Goal: Task Accomplishment & Management: Complete application form

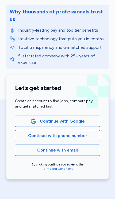
scroll to position [35, 0]
click at [84, 134] on span "Continue with phone number" at bounding box center [57, 135] width 59 height 6
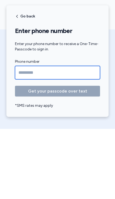
type input "**********"
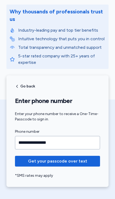
click at [78, 161] on span "Get your passcode over text" at bounding box center [57, 161] width 59 height 6
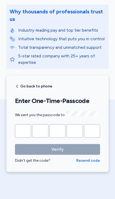
click at [23, 128] on input "Please enter OTP character 1" at bounding box center [23, 130] width 16 height 13
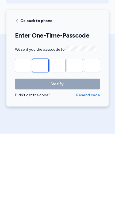
type input "*"
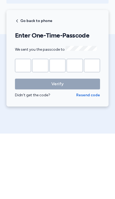
click at [58, 144] on button "Verify" at bounding box center [57, 149] width 85 height 11
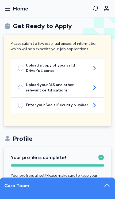
click at [8, 7] on icon "button" at bounding box center [7, 8] width 6 height 6
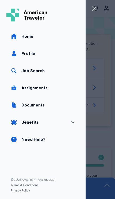
click at [35, 56] on link "Profile" at bounding box center [42, 53] width 73 height 15
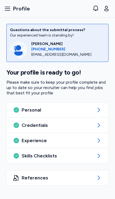
click at [95, 158] on div "Skills Checklists" at bounding box center [58, 155] width 102 height 15
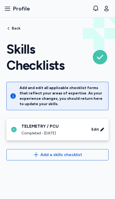
click at [93, 155] on span "Add a skills checklist" at bounding box center [57, 155] width 93 height 6
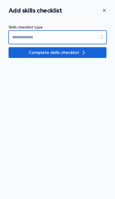
click at [99, 36] on input at bounding box center [58, 37] width 98 height 13
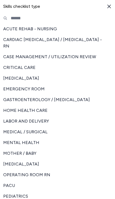
click at [46, 132] on span "MEDICAL / SURGICAL" at bounding box center [54, 132] width 102 height 6
type input "**********"
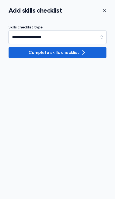
click at [90, 53] on span "Complete skills checklist" at bounding box center [58, 52] width 90 height 6
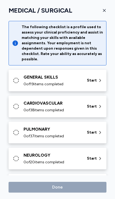
click at [89, 80] on span "Start" at bounding box center [92, 80] width 10 height 5
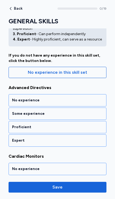
scroll to position [40, 0]
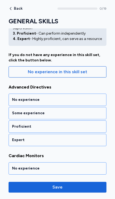
click at [84, 126] on div "Proficient" at bounding box center [57, 126] width 91 height 5
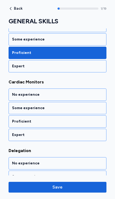
scroll to position [122, 0]
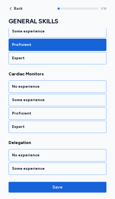
click at [82, 126] on div "Expert" at bounding box center [57, 126] width 91 height 5
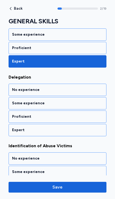
scroll to position [191, 0]
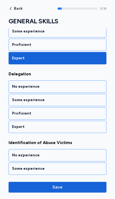
click at [87, 43] on div "Proficient" at bounding box center [57, 44] width 91 height 5
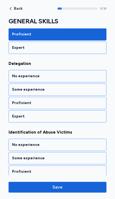
scroll to position [201, 0]
click at [79, 102] on div "Proficient" at bounding box center [57, 102] width 91 height 5
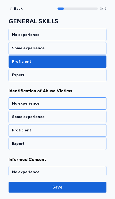
scroll to position [260, 0]
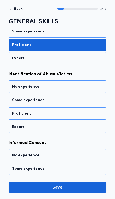
click at [85, 112] on div "Proficient" at bounding box center [57, 113] width 91 height 5
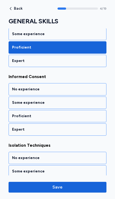
scroll to position [328, 0]
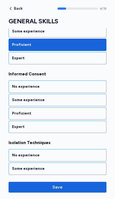
click at [81, 112] on div "Proficient" at bounding box center [57, 113] width 91 height 5
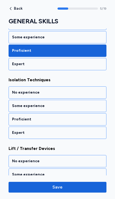
scroll to position [397, 0]
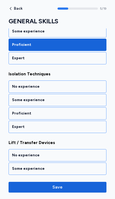
click at [84, 112] on div "Proficient" at bounding box center [57, 113] width 91 height 5
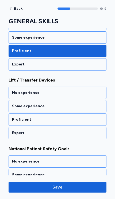
scroll to position [465, 0]
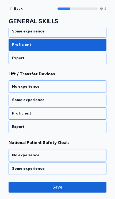
click at [85, 112] on div "Proficient" at bounding box center [57, 113] width 91 height 5
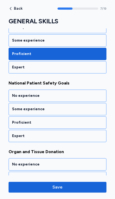
scroll to position [534, 0]
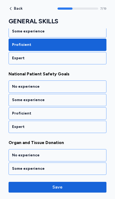
click at [75, 115] on div "Proficient" at bounding box center [57, 113] width 91 height 5
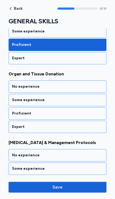
scroll to position [603, 0]
click at [87, 86] on div "No experience" at bounding box center [57, 86] width 91 height 5
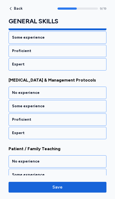
scroll to position [671, 0]
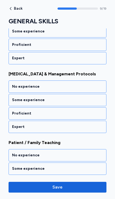
click at [81, 113] on div "Proficient" at bounding box center [57, 113] width 91 height 5
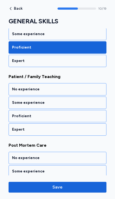
scroll to position [740, 0]
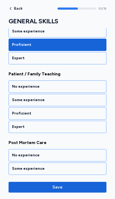
click at [86, 109] on div "Proficient" at bounding box center [58, 113] width 98 height 12
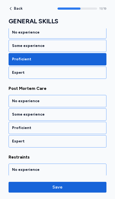
scroll to position [809, 0]
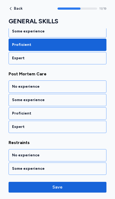
click at [86, 100] on div "Some experience" at bounding box center [57, 99] width 91 height 5
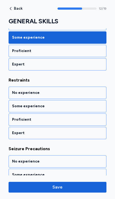
scroll to position [877, 0]
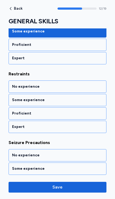
click at [76, 113] on div "Proficient" at bounding box center [57, 113] width 91 height 5
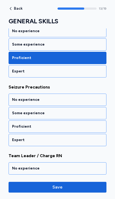
scroll to position [946, 0]
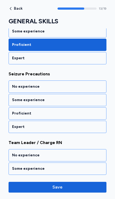
click at [78, 114] on div "Proficient" at bounding box center [57, 113] width 91 height 5
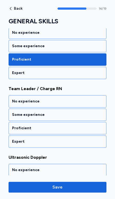
scroll to position [1015, 0]
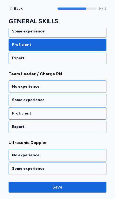
click at [92, 85] on div "No experience" at bounding box center [57, 86] width 91 height 5
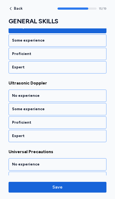
scroll to position [1083, 0]
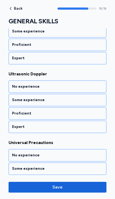
click at [60, 114] on div "Proficient" at bounding box center [57, 113] width 91 height 5
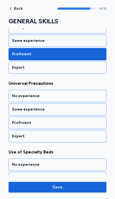
scroll to position [1152, 0]
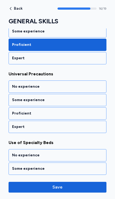
click at [77, 112] on div "Proficient" at bounding box center [57, 113] width 91 height 5
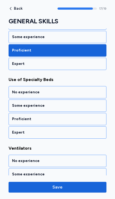
scroll to position [1221, 0]
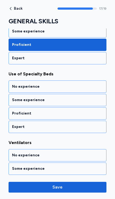
click at [82, 111] on div "Proficient" at bounding box center [57, 113] width 91 height 5
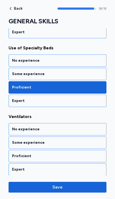
scroll to position [1248, 0]
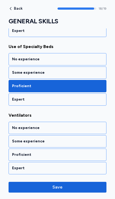
click at [90, 128] on div "No experience" at bounding box center [57, 127] width 91 height 5
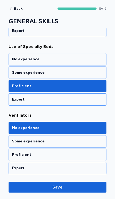
click at [84, 187] on span "Save" at bounding box center [58, 187] width 90 height 6
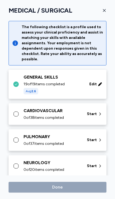
click at [84, 112] on div "CARDIOVASCULAR 0 of 38 items completed Start" at bounding box center [59, 114] width 92 height 13
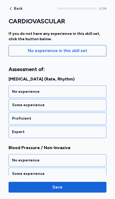
scroll to position [62, 0]
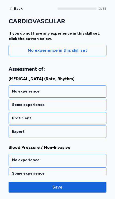
click at [94, 130] on div "Expert" at bounding box center [57, 131] width 91 height 5
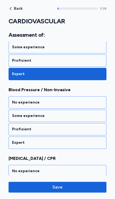
scroll to position [129, 0]
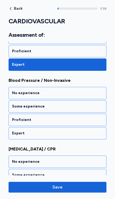
click at [84, 135] on div "Expert" at bounding box center [57, 133] width 91 height 5
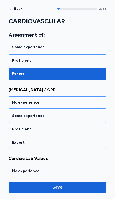
scroll to position [198, 0]
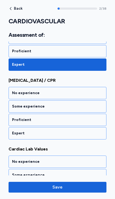
click at [85, 138] on div "Expert" at bounding box center [58, 133] width 98 height 12
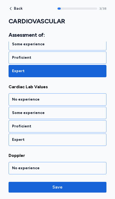
scroll to position [266, 0]
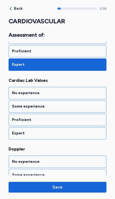
click at [92, 120] on div "Proficient" at bounding box center [57, 119] width 91 height 5
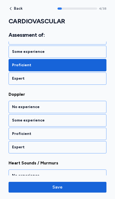
scroll to position [335, 0]
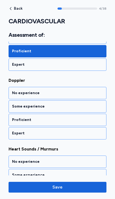
click at [93, 120] on div "Proficient" at bounding box center [57, 119] width 91 height 5
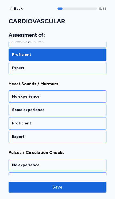
scroll to position [404, 0]
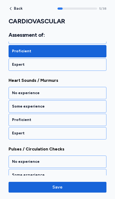
click at [94, 121] on div "Proficient" at bounding box center [57, 119] width 91 height 5
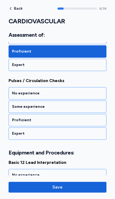
scroll to position [472, 0]
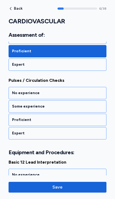
click at [92, 122] on div "Proficient" at bounding box center [57, 119] width 91 height 5
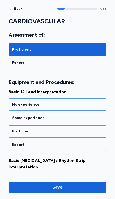
scroll to position [554, 0]
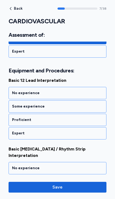
click at [90, 120] on div "Proficient" at bounding box center [57, 119] width 91 height 5
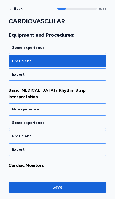
scroll to position [623, 0]
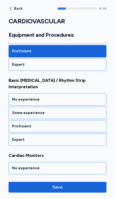
click at [93, 124] on div "Proficient" at bounding box center [57, 126] width 91 height 5
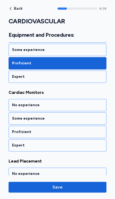
scroll to position [691, 0]
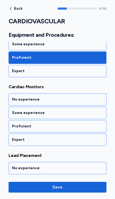
click at [84, 124] on div "Proficient" at bounding box center [57, 126] width 91 height 5
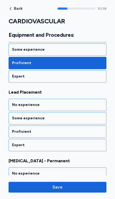
scroll to position [760, 0]
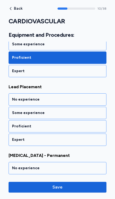
click at [88, 124] on div "Proficient" at bounding box center [57, 126] width 91 height 5
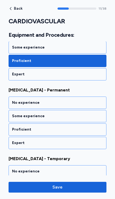
scroll to position [829, 0]
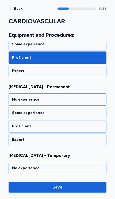
click at [91, 124] on div "Proficient" at bounding box center [57, 126] width 91 height 5
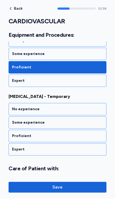
scroll to position [897, 0]
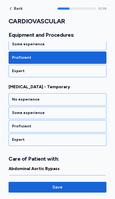
click at [90, 124] on div "Proficient" at bounding box center [57, 126] width 91 height 5
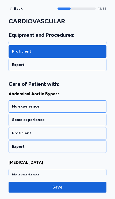
scroll to position [979, 0]
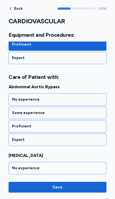
click at [89, 124] on div "Proficient" at bounding box center [57, 126] width 91 height 5
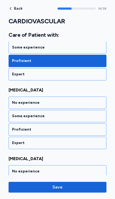
scroll to position [1048, 0]
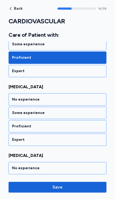
click at [91, 110] on div "Some experience" at bounding box center [57, 112] width 91 height 5
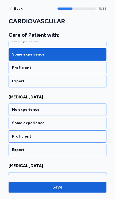
scroll to position [1116, 0]
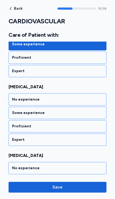
click at [89, 124] on div "Proficient" at bounding box center [57, 126] width 91 height 5
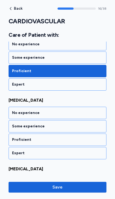
scroll to position [1185, 0]
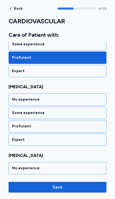
click at [82, 124] on div "Proficient" at bounding box center [57, 126] width 91 height 5
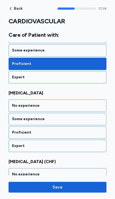
scroll to position [1254, 0]
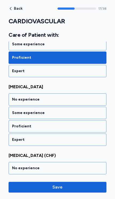
click at [87, 124] on div "Proficient" at bounding box center [57, 126] width 91 height 5
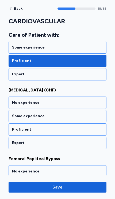
scroll to position [1322, 0]
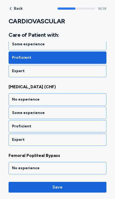
click at [90, 124] on div "Proficient" at bounding box center [57, 126] width 91 height 5
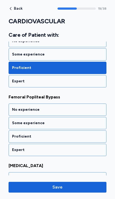
scroll to position [1391, 0]
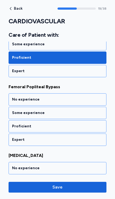
click at [84, 124] on div "Proficient" at bounding box center [57, 126] width 91 height 5
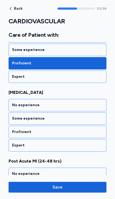
scroll to position [1459, 0]
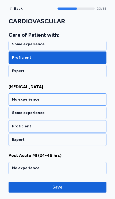
click at [82, 124] on div "Proficient" at bounding box center [57, 126] width 91 height 5
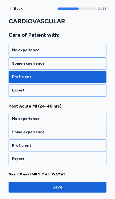
scroll to position [1528, 0]
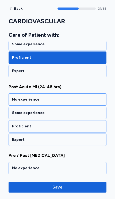
click at [87, 124] on div "Proficient" at bounding box center [57, 126] width 91 height 5
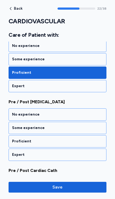
scroll to position [1597, 0]
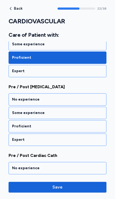
click at [87, 124] on div "Proficient" at bounding box center [57, 126] width 91 height 5
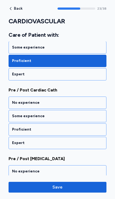
scroll to position [1665, 0]
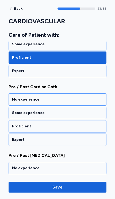
click at [87, 125] on div "Proficient" at bounding box center [58, 126] width 98 height 12
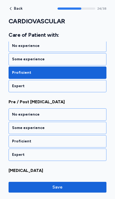
scroll to position [1734, 0]
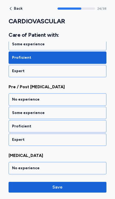
click at [88, 124] on div "Proficient" at bounding box center [57, 126] width 91 height 5
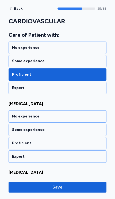
scroll to position [1803, 0]
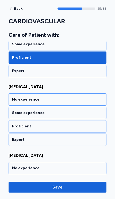
click at [90, 97] on div "No experience" at bounding box center [57, 99] width 91 height 5
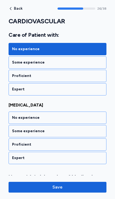
scroll to position [1871, 0]
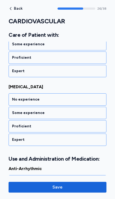
click at [86, 110] on div "Some experience" at bounding box center [57, 112] width 91 height 5
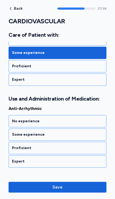
scroll to position [1953, 0]
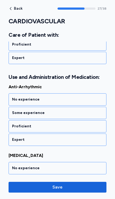
click at [81, 124] on div "Proficient" at bounding box center [57, 126] width 91 height 5
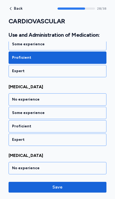
scroll to position [2022, 0]
click at [89, 120] on div "Proficient" at bounding box center [58, 126] width 98 height 12
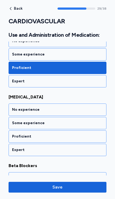
scroll to position [2090, 0]
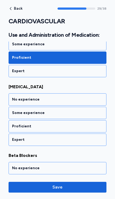
click at [86, 124] on div "Proficient" at bounding box center [57, 126] width 91 height 5
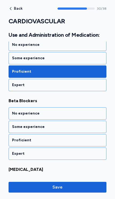
scroll to position [2159, 0]
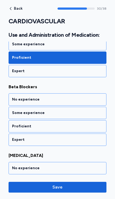
click at [90, 124] on div "Proficient" at bounding box center [57, 126] width 91 height 5
click at [86, 124] on div "Proficient" at bounding box center [57, 126] width 91 height 5
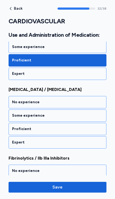
scroll to position [2296, 0]
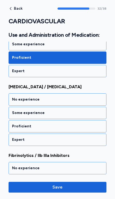
click at [87, 124] on div "Proficient" at bounding box center [57, 126] width 91 height 5
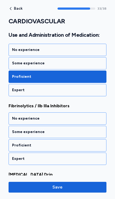
scroll to position [2365, 0]
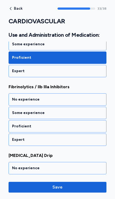
click at [66, 125] on div "Proficient" at bounding box center [58, 126] width 98 height 12
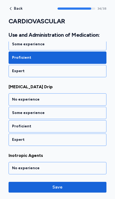
click at [77, 124] on div "Proficient" at bounding box center [57, 126] width 91 height 5
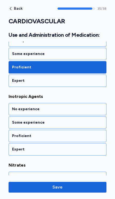
scroll to position [2502, 0]
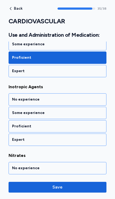
click at [82, 124] on div "Proficient" at bounding box center [57, 126] width 91 height 5
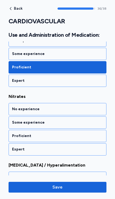
scroll to position [2571, 0]
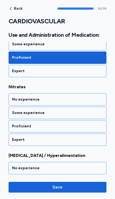
click at [86, 124] on div "Proficient" at bounding box center [57, 126] width 91 height 5
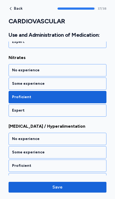
scroll to position [2605, 0]
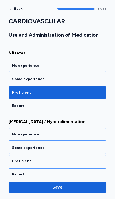
click at [80, 158] on div "Proficient" at bounding box center [57, 160] width 91 height 5
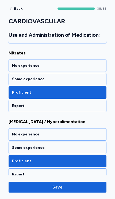
click at [84, 190] on button "Save" at bounding box center [58, 187] width 98 height 11
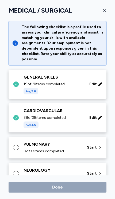
click at [82, 147] on div "PULMONARY 0 of 37 items completed Start" at bounding box center [59, 147] width 92 height 13
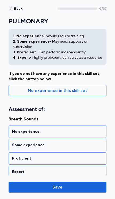
scroll to position [26, 0]
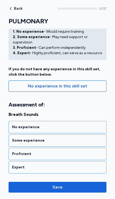
click at [89, 153] on div "Proficient" at bounding box center [57, 153] width 91 height 5
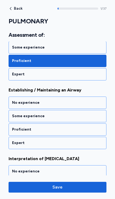
scroll to position [129, 0]
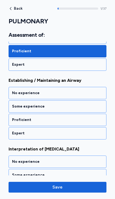
click at [95, 107] on div "Some experience" at bounding box center [57, 106] width 91 height 5
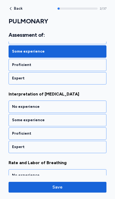
scroll to position [198, 0]
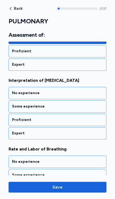
click at [93, 109] on div "Some experience" at bounding box center [58, 106] width 98 height 12
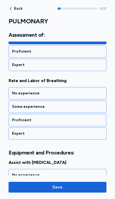
scroll to position [266, 0]
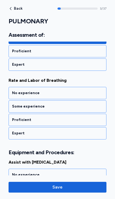
click at [88, 121] on div "Proficient" at bounding box center [57, 119] width 91 height 5
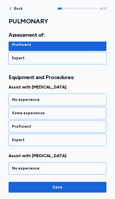
scroll to position [348, 0]
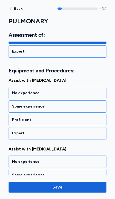
click at [90, 92] on div "No experience" at bounding box center [57, 92] width 91 height 5
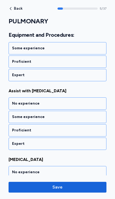
scroll to position [417, 0]
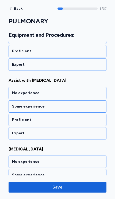
click at [91, 96] on div "No experience" at bounding box center [58, 93] width 98 height 12
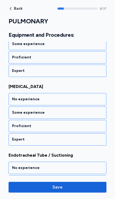
scroll to position [485, 0]
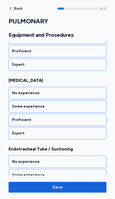
click at [89, 94] on div "No experience" at bounding box center [57, 92] width 91 height 5
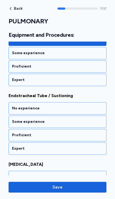
scroll to position [554, 0]
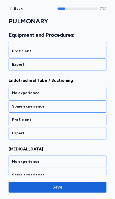
click at [83, 107] on div "Some experience" at bounding box center [57, 106] width 91 height 5
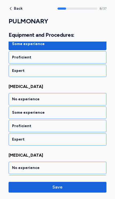
scroll to position [623, 0]
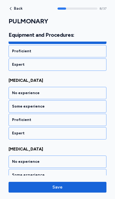
click at [69, 135] on div "Expert" at bounding box center [57, 133] width 91 height 5
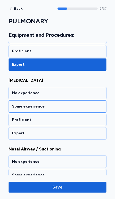
scroll to position [691, 0]
click at [87, 92] on div "No experience" at bounding box center [57, 92] width 91 height 5
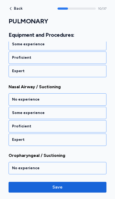
scroll to position [760, 0]
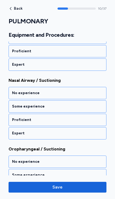
click at [84, 97] on div "No experience" at bounding box center [58, 93] width 98 height 12
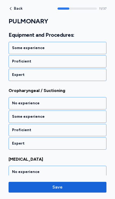
scroll to position [829, 0]
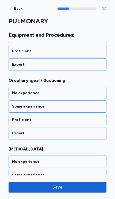
click at [82, 98] on div "No experience" at bounding box center [58, 93] width 98 height 12
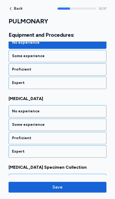
scroll to position [897, 0]
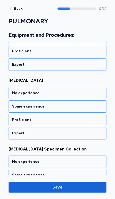
click at [79, 120] on div "Proficient" at bounding box center [57, 119] width 91 height 5
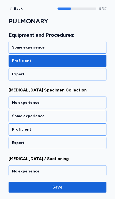
scroll to position [966, 0]
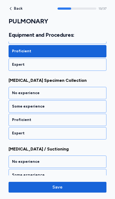
click at [77, 122] on div "Proficient" at bounding box center [57, 119] width 91 height 5
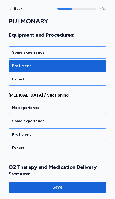
scroll to position [1034, 0]
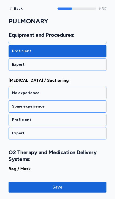
click at [86, 108] on div "Some experience" at bounding box center [57, 106] width 91 height 5
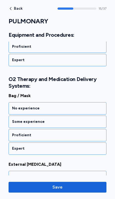
scroll to position [1119, 0]
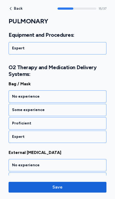
click at [90, 110] on div "Some experience" at bounding box center [57, 109] width 91 height 5
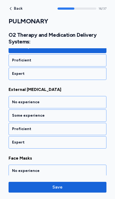
scroll to position [1188, 0]
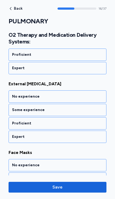
click at [76, 113] on div "Some experience" at bounding box center [58, 110] width 98 height 12
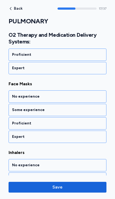
scroll to position [1257, 0]
click at [68, 115] on div "Some experience" at bounding box center [58, 110] width 98 height 12
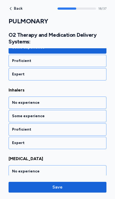
scroll to position [1325, 0]
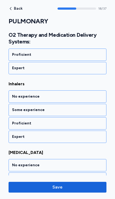
click at [73, 111] on div "Some experience" at bounding box center [57, 109] width 91 height 5
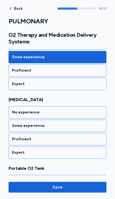
scroll to position [1394, 0]
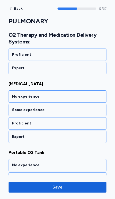
click at [65, 124] on div "Proficient" at bounding box center [57, 123] width 91 height 5
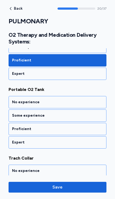
scroll to position [1463, 0]
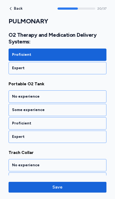
click at [69, 124] on div "Proficient" at bounding box center [57, 123] width 91 height 5
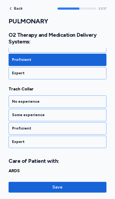
scroll to position [1531, 0]
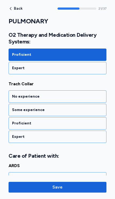
click at [84, 112] on div "Some experience" at bounding box center [57, 109] width 91 height 5
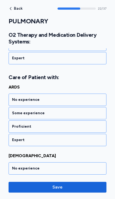
scroll to position [1617, 0]
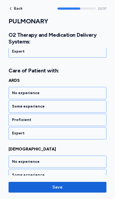
click at [84, 108] on div "Some experience" at bounding box center [57, 106] width 91 height 5
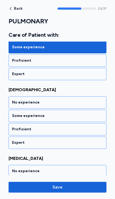
scroll to position [1685, 0]
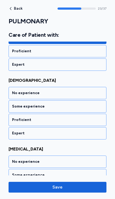
click at [83, 106] on div "Some experience" at bounding box center [57, 106] width 91 height 5
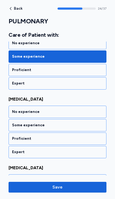
scroll to position [1754, 0]
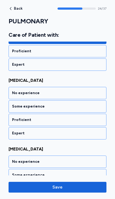
click at [80, 109] on div "Some experience" at bounding box center [58, 106] width 98 height 12
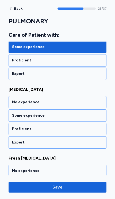
scroll to position [1823, 0]
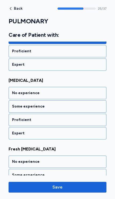
click at [68, 121] on div "Proficient" at bounding box center [57, 119] width 91 height 5
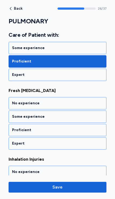
scroll to position [1891, 0]
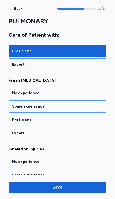
click at [83, 97] on div "No experience" at bounding box center [58, 93] width 98 height 12
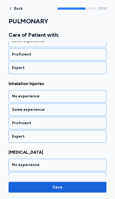
scroll to position [1960, 0]
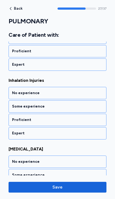
click at [84, 97] on div "No experience" at bounding box center [58, 93] width 98 height 12
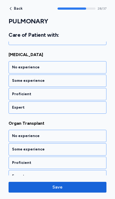
scroll to position [2055, 0]
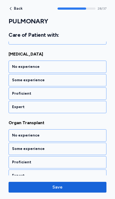
click at [71, 136] on div "No experience" at bounding box center [57, 135] width 91 height 5
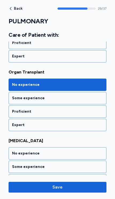
click at [87, 97] on div "Some experience" at bounding box center [57, 97] width 91 height 5
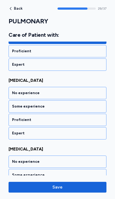
scroll to position [2166, 0]
click at [73, 108] on div "Some experience" at bounding box center [57, 106] width 91 height 5
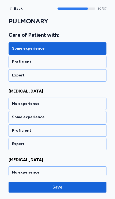
scroll to position [2234, 0]
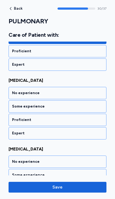
click at [66, 120] on div "Proficient" at bounding box center [57, 119] width 91 height 5
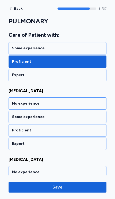
scroll to position [2303, 0]
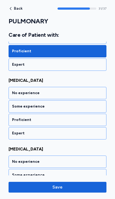
click at [78, 119] on div "Proficient" at bounding box center [57, 119] width 91 height 5
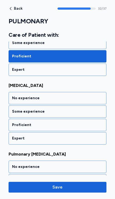
scroll to position [2372, 0]
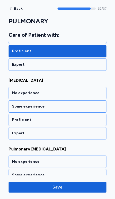
click at [76, 121] on div "Proficient" at bounding box center [57, 119] width 91 height 5
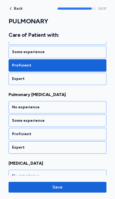
scroll to position [2440, 0]
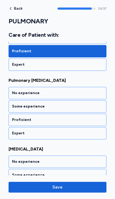
click at [81, 121] on div "Proficient" at bounding box center [57, 119] width 91 height 5
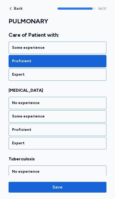
scroll to position [2509, 0]
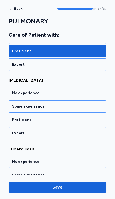
click at [69, 123] on div "Proficient" at bounding box center [58, 120] width 98 height 12
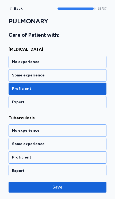
scroll to position [2543, 0]
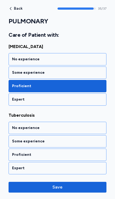
click at [69, 144] on div "Some experience" at bounding box center [57, 141] width 91 height 5
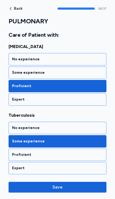
click at [78, 129] on div "No experience" at bounding box center [57, 127] width 91 height 5
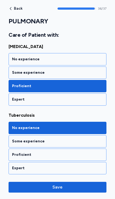
click at [71, 191] on button "Save" at bounding box center [58, 187] width 98 height 11
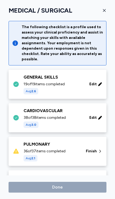
click at [90, 150] on span "Finish" at bounding box center [91, 151] width 11 height 5
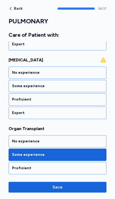
scroll to position [2049, 0]
click at [93, 69] on div "No experience" at bounding box center [58, 72] width 98 height 12
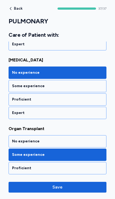
click at [84, 187] on span "Save" at bounding box center [58, 187] width 90 height 6
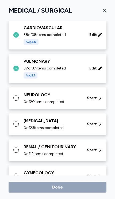
scroll to position [82, 0]
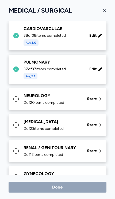
click at [83, 101] on div "NEUROLOGY 0 of 20 items completed Start" at bounding box center [59, 99] width 92 height 13
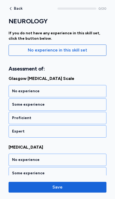
scroll to position [62, 0]
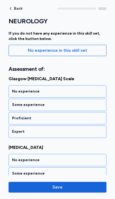
click at [79, 119] on div "Proficient" at bounding box center [57, 118] width 91 height 5
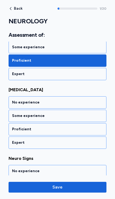
scroll to position [129, 0]
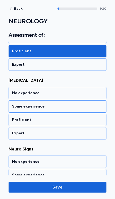
click at [91, 117] on div "Proficient" at bounding box center [58, 120] width 98 height 12
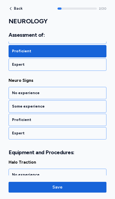
scroll to position [198, 0]
click at [83, 119] on div "Proficient" at bounding box center [57, 119] width 91 height 5
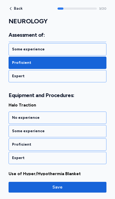
scroll to position [279, 0]
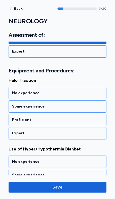
click at [92, 96] on div "No experience" at bounding box center [58, 93] width 98 height 12
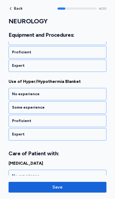
scroll to position [348, 0]
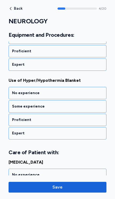
click at [88, 92] on div "No experience" at bounding box center [57, 92] width 91 height 5
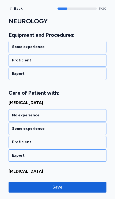
scroll to position [430, 0]
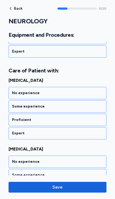
click at [86, 94] on div "No experience" at bounding box center [57, 92] width 91 height 5
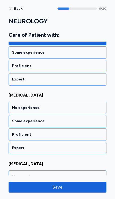
scroll to position [498, 0]
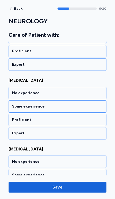
click at [82, 95] on div "No experience" at bounding box center [57, 92] width 91 height 5
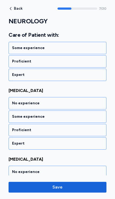
scroll to position [567, 0]
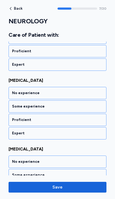
click at [80, 94] on div "No experience" at bounding box center [57, 92] width 91 height 5
click at [84, 92] on div "No experience" at bounding box center [57, 92] width 91 height 5
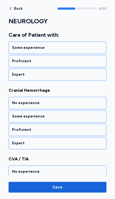
scroll to position [704, 0]
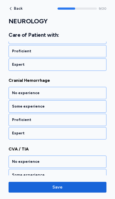
click at [78, 95] on div "No experience" at bounding box center [57, 92] width 91 height 5
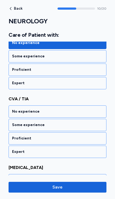
scroll to position [773, 0]
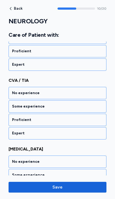
click at [61, 109] on div "Some experience" at bounding box center [57, 106] width 91 height 5
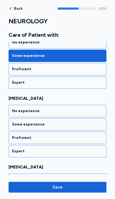
scroll to position [842, 0]
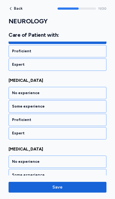
click at [76, 95] on div "No experience" at bounding box center [57, 92] width 91 height 5
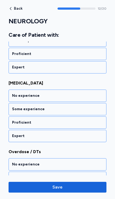
scroll to position [910, 0]
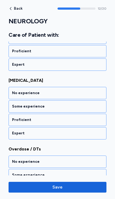
click at [83, 94] on div "No experience" at bounding box center [57, 92] width 91 height 5
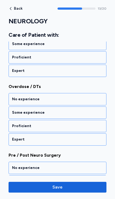
scroll to position [979, 0]
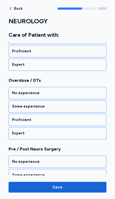
click at [68, 110] on div "Some experience" at bounding box center [58, 106] width 98 height 12
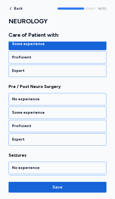
scroll to position [1048, 0]
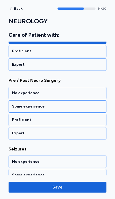
click at [78, 97] on div "No experience" at bounding box center [58, 93] width 98 height 12
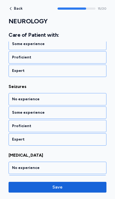
scroll to position [1116, 0]
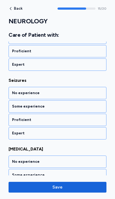
click at [68, 108] on div "Some experience" at bounding box center [57, 106] width 91 height 5
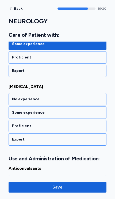
scroll to position [1185, 0]
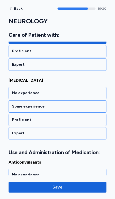
click at [69, 108] on div "Some experience" at bounding box center [57, 106] width 91 height 5
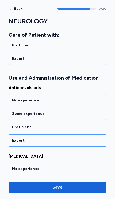
scroll to position [1267, 0]
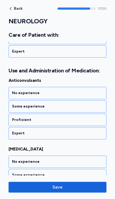
click at [81, 94] on div "No experience" at bounding box center [57, 92] width 91 height 5
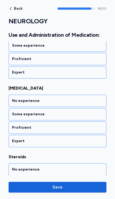
scroll to position [1335, 0]
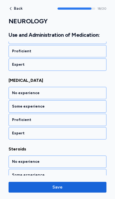
click at [62, 108] on div "Some experience" at bounding box center [57, 106] width 91 height 5
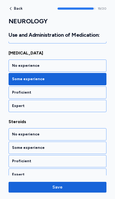
scroll to position [1369, 0]
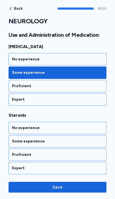
click at [52, 144] on div "Some experience" at bounding box center [58, 141] width 98 height 12
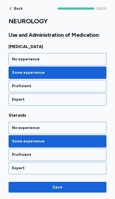
click at [29, 185] on span "Save" at bounding box center [58, 187] width 90 height 6
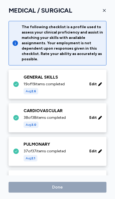
scroll to position [82, 0]
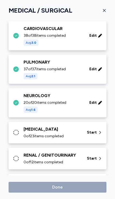
click at [54, 137] on span "0 of 23 items completed" at bounding box center [44, 136] width 40 height 5
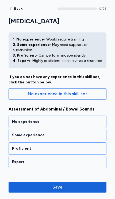
click at [18, 147] on div "Proficient" at bounding box center [57, 148] width 91 height 5
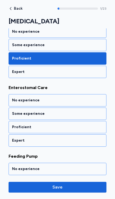
scroll to position [122, 0]
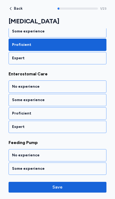
click at [89, 101] on div "Some experience" at bounding box center [57, 99] width 91 height 5
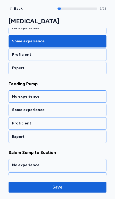
scroll to position [191, 0]
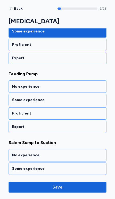
click at [72, 113] on div "Proficient" at bounding box center [57, 113] width 91 height 5
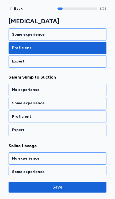
scroll to position [260, 0]
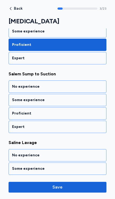
click at [88, 90] on div "No experience" at bounding box center [58, 86] width 98 height 12
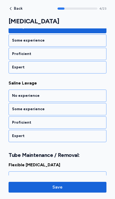
scroll to position [328, 0]
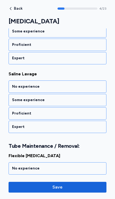
click at [83, 89] on div "No experience" at bounding box center [58, 86] width 98 height 12
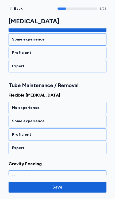
scroll to position [404, 0]
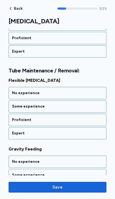
click at [88, 96] on div "No experience" at bounding box center [58, 93] width 98 height 12
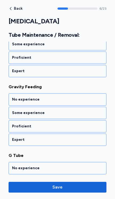
scroll to position [472, 0]
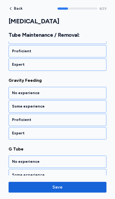
click at [77, 108] on div "Some experience" at bounding box center [57, 106] width 91 height 5
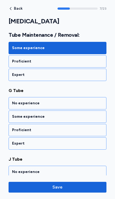
scroll to position [541, 0]
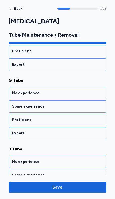
click at [79, 107] on div "Some experience" at bounding box center [57, 106] width 91 height 5
click at [84, 106] on div "Some experience" at bounding box center [57, 106] width 91 height 5
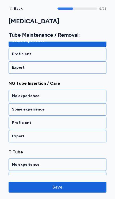
scroll to position [678, 0]
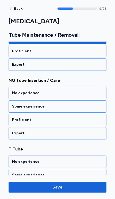
click at [79, 110] on div "Some experience" at bounding box center [58, 106] width 98 height 12
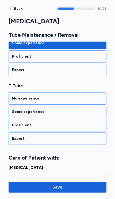
scroll to position [747, 0]
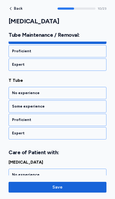
click at [72, 110] on div "Some experience" at bounding box center [58, 106] width 98 height 12
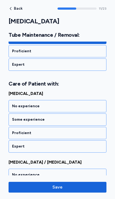
scroll to position [829, 0]
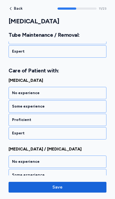
click at [77, 109] on div "Some experience" at bounding box center [58, 106] width 98 height 12
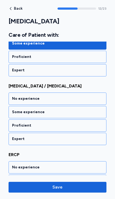
scroll to position [897, 0]
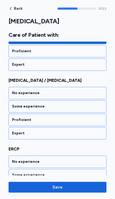
click at [79, 107] on div "Some experience" at bounding box center [57, 106] width 91 height 5
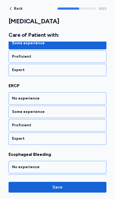
scroll to position [966, 0]
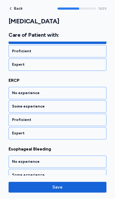
click at [70, 109] on div "Some experience" at bounding box center [58, 106] width 98 height 12
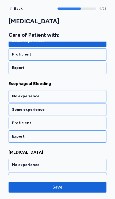
scroll to position [1034, 0]
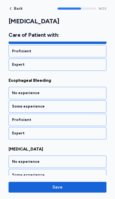
click at [78, 108] on div "Some experience" at bounding box center [57, 106] width 91 height 5
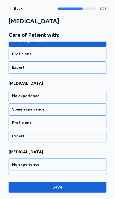
scroll to position [1103, 0]
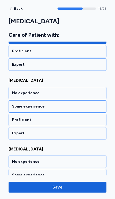
click at [78, 110] on div "Some experience" at bounding box center [58, 106] width 98 height 12
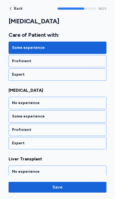
scroll to position [1172, 0]
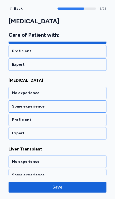
click at [75, 109] on div "Some experience" at bounding box center [57, 106] width 91 height 5
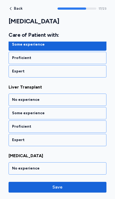
scroll to position [1240, 0]
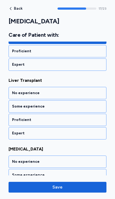
click at [78, 95] on div "No experience" at bounding box center [57, 92] width 91 height 5
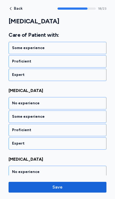
scroll to position [1309, 0]
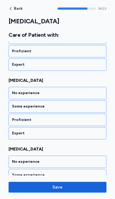
click at [73, 108] on div "Some experience" at bounding box center [57, 106] width 91 height 5
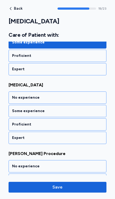
scroll to position [1378, 0]
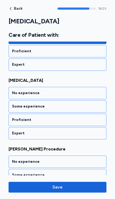
click at [76, 111] on div "Some experience" at bounding box center [58, 106] width 98 height 12
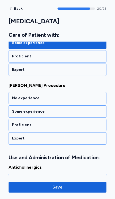
scroll to position [1446, 0]
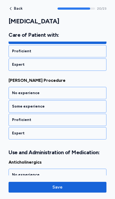
click at [87, 94] on div "No experience" at bounding box center [57, 92] width 91 height 5
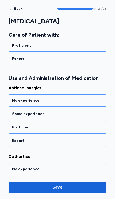
scroll to position [1528, 0]
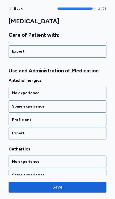
click at [83, 120] on div "Proficient" at bounding box center [57, 119] width 91 height 5
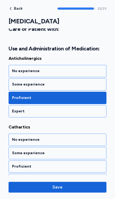
scroll to position [1562, 0]
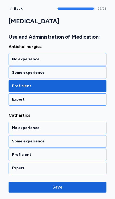
click at [20, 129] on div "No experience" at bounding box center [57, 127] width 91 height 5
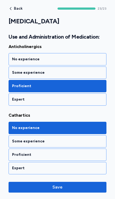
click at [38, 189] on span "Save" at bounding box center [58, 187] width 90 height 6
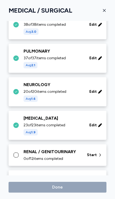
scroll to position [118, 0]
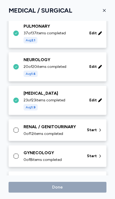
click at [35, 133] on span "0 of 12 items completed" at bounding box center [44, 133] width 40 height 5
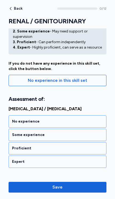
scroll to position [33, 0]
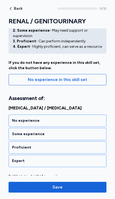
click at [91, 122] on div "No experience" at bounding box center [57, 120] width 91 height 5
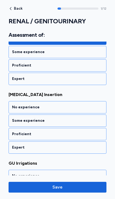
scroll to position [129, 0]
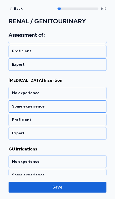
click at [81, 122] on div "Proficient" at bounding box center [57, 119] width 91 height 5
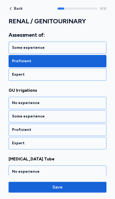
scroll to position [198, 0]
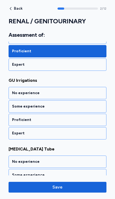
click at [86, 110] on div "Some experience" at bounding box center [58, 106] width 98 height 12
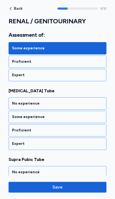
scroll to position [266, 0]
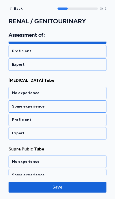
click at [81, 110] on div "Some experience" at bounding box center [58, 106] width 98 height 12
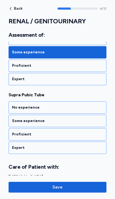
scroll to position [335, 0]
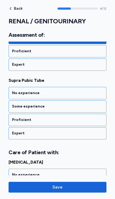
click at [81, 110] on div "Some experience" at bounding box center [58, 106] width 98 height 12
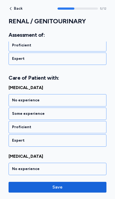
scroll to position [417, 0]
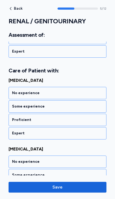
click at [86, 94] on div "No experience" at bounding box center [57, 92] width 91 height 5
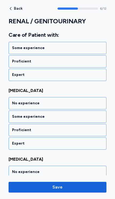
scroll to position [485, 0]
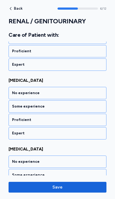
click at [79, 110] on div "Some experience" at bounding box center [58, 106] width 98 height 12
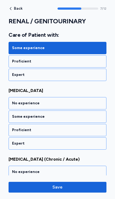
scroll to position [554, 0]
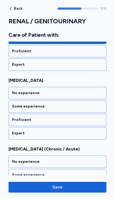
click at [90, 95] on div "No experience" at bounding box center [57, 92] width 91 height 5
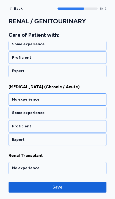
scroll to position [623, 0]
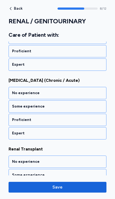
click at [92, 94] on div "No experience" at bounding box center [57, 92] width 91 height 5
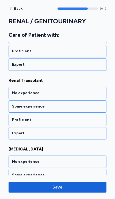
click at [89, 92] on div "No experience" at bounding box center [57, 92] width 91 height 5
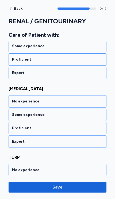
scroll to position [760, 0]
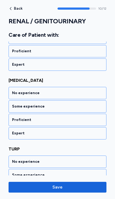
click at [86, 95] on div "No experience" at bounding box center [57, 92] width 91 height 5
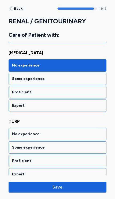
scroll to position [794, 0]
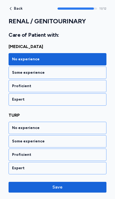
click at [66, 124] on div "No experience" at bounding box center [58, 128] width 98 height 12
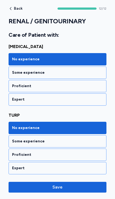
click at [71, 189] on span "Save" at bounding box center [58, 187] width 90 height 6
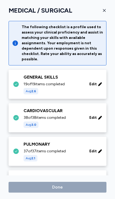
scroll to position [118, 0]
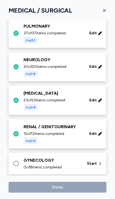
click at [62, 163] on div "GYNECOLOGY" at bounding box center [52, 160] width 57 height 6
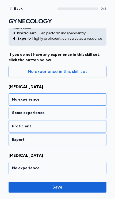
scroll to position [41, 0]
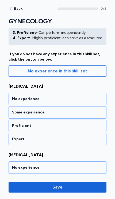
click at [89, 99] on div "No experience" at bounding box center [57, 98] width 91 height 5
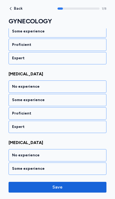
scroll to position [122, 0]
click at [89, 90] on div "No experience" at bounding box center [58, 86] width 98 height 12
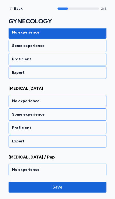
scroll to position [191, 0]
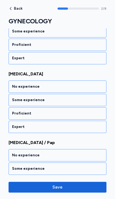
click at [92, 90] on div "No experience" at bounding box center [58, 86] width 98 height 12
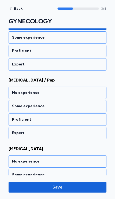
scroll to position [260, 0]
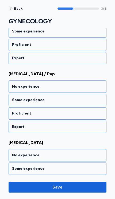
click at [92, 88] on div "No experience" at bounding box center [57, 86] width 91 height 5
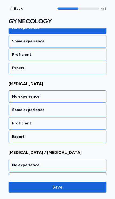
scroll to position [328, 0]
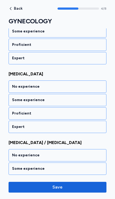
click at [91, 90] on div "No experience" at bounding box center [58, 86] width 98 height 12
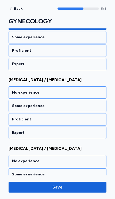
scroll to position [397, 0]
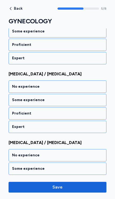
click at [91, 91] on div "No experience" at bounding box center [58, 86] width 98 height 12
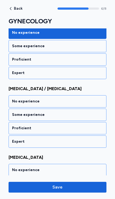
scroll to position [465, 0]
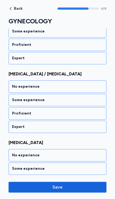
click at [88, 89] on div "No experience" at bounding box center [57, 86] width 91 height 5
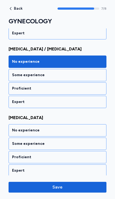
scroll to position [493, 0]
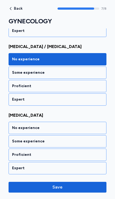
click at [70, 130] on div "No experience" at bounding box center [57, 127] width 91 height 5
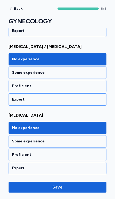
click at [63, 189] on span "Save" at bounding box center [58, 187] width 90 height 6
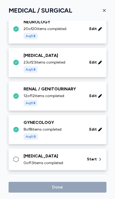
scroll to position [165, 0]
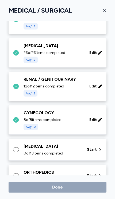
click at [68, 153] on div "0 of 13 items completed" at bounding box center [52, 153] width 57 height 5
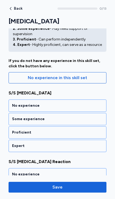
click at [80, 106] on div "No experience" at bounding box center [57, 105] width 91 height 5
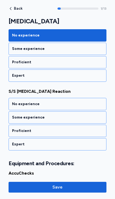
scroll to position [122, 0]
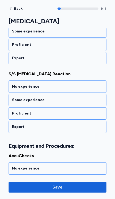
click at [81, 88] on div "No experience" at bounding box center [57, 86] width 91 height 5
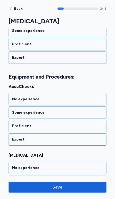
scroll to position [198, 0]
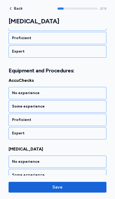
click at [56, 136] on div "Expert" at bounding box center [58, 133] width 98 height 12
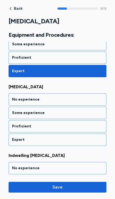
scroll to position [266, 0]
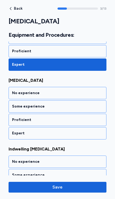
click at [61, 136] on div "Expert" at bounding box center [57, 133] width 91 height 5
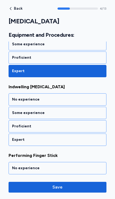
scroll to position [335, 0]
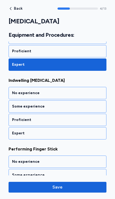
click at [72, 108] on div "Some experience" at bounding box center [57, 106] width 91 height 5
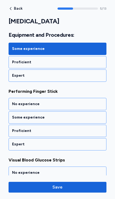
scroll to position [404, 0]
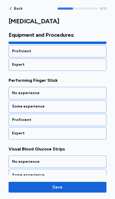
click at [62, 135] on div "Expert" at bounding box center [57, 133] width 91 height 5
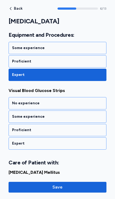
scroll to position [472, 0]
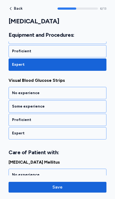
click at [63, 136] on div "Expert" at bounding box center [58, 133] width 98 height 12
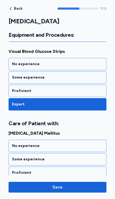
scroll to position [500, 0]
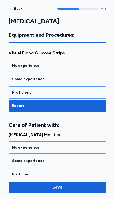
click at [92, 63] on div "No experience" at bounding box center [57, 65] width 91 height 5
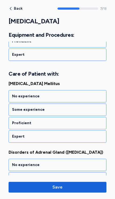
scroll to position [554, 0]
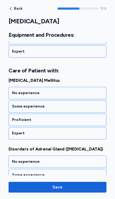
click at [54, 123] on div "Proficient" at bounding box center [58, 120] width 98 height 12
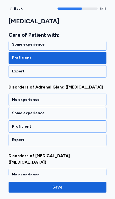
scroll to position [623, 0]
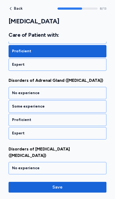
click at [76, 108] on div "Some experience" at bounding box center [57, 106] width 91 height 5
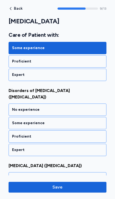
scroll to position [691, 0]
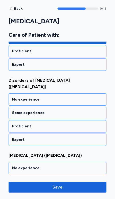
click at [71, 110] on div "Some experience" at bounding box center [57, 112] width 91 height 5
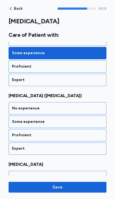
scroll to position [760, 0]
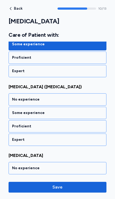
click at [89, 96] on div "No experience" at bounding box center [58, 99] width 98 height 12
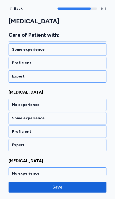
scroll to position [829, 0]
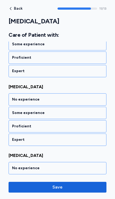
click at [81, 110] on div "Some experience" at bounding box center [57, 112] width 91 height 5
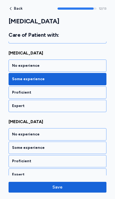
scroll to position [862, 0]
click at [76, 145] on div "Some experience" at bounding box center [57, 147] width 91 height 5
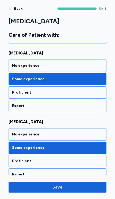
click at [78, 189] on span "Save" at bounding box center [58, 187] width 90 height 6
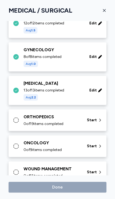
scroll to position [247, 0]
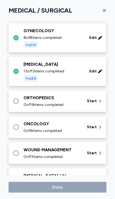
click at [57, 102] on div "ORTHOPEDICS 0 of 19 items completed" at bounding box center [52, 101] width 57 height 13
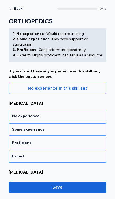
scroll to position [26, 0]
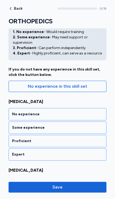
click at [80, 131] on div "Some experience" at bounding box center [58, 127] width 98 height 12
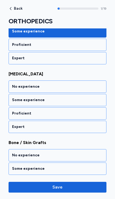
scroll to position [122, 0]
click at [87, 102] on div "Some experience" at bounding box center [57, 99] width 91 height 5
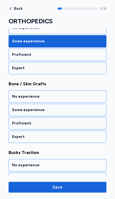
scroll to position [191, 0]
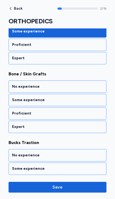
click at [84, 99] on div "Some experience" at bounding box center [57, 99] width 91 height 5
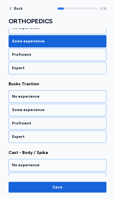
scroll to position [260, 0]
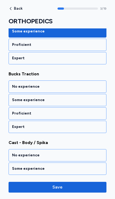
click at [90, 88] on div "No experience" at bounding box center [57, 86] width 91 height 5
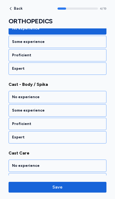
scroll to position [328, 0]
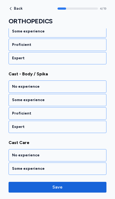
click at [80, 89] on div "No experience" at bounding box center [57, 86] width 91 height 5
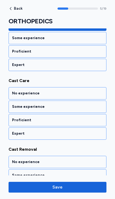
scroll to position [397, 0]
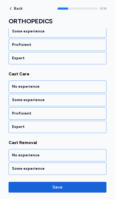
click at [75, 100] on div "Some experience" at bounding box center [57, 99] width 91 height 5
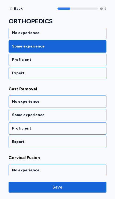
scroll to position [465, 0]
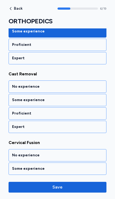
click at [78, 90] on div "No experience" at bounding box center [58, 86] width 98 height 12
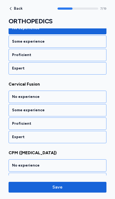
scroll to position [534, 0]
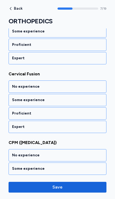
click at [80, 89] on div "No experience" at bounding box center [57, 86] width 91 height 5
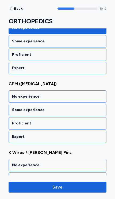
scroll to position [603, 0]
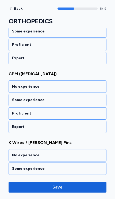
click at [81, 90] on div "No experience" at bounding box center [58, 86] width 98 height 12
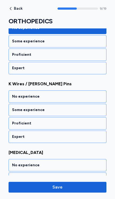
scroll to position [671, 0]
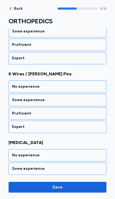
click at [89, 90] on div "No experience" at bounding box center [58, 86] width 98 height 12
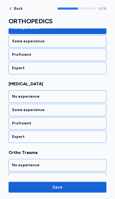
scroll to position [740, 0]
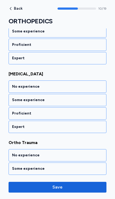
click at [86, 89] on div "No experience" at bounding box center [57, 86] width 91 height 5
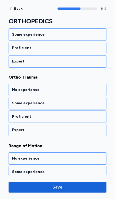
scroll to position [809, 0]
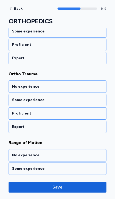
click at [83, 90] on div "No experience" at bounding box center [58, 86] width 98 height 12
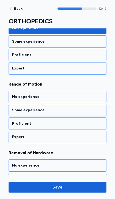
scroll to position [877, 0]
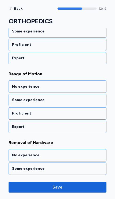
click at [72, 103] on div "Some experience" at bounding box center [58, 100] width 98 height 12
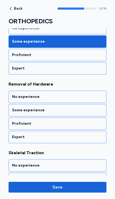
scroll to position [946, 0]
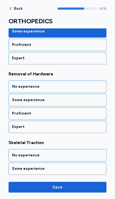
click at [86, 90] on div "No experience" at bounding box center [58, 86] width 98 height 12
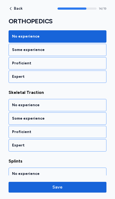
scroll to position [1015, 0]
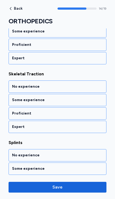
click at [86, 90] on div "No experience" at bounding box center [58, 86] width 98 height 12
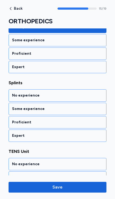
scroll to position [1083, 0]
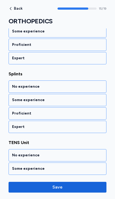
click at [76, 89] on div "No experience" at bounding box center [57, 86] width 91 height 5
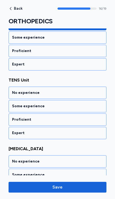
scroll to position [1152, 0]
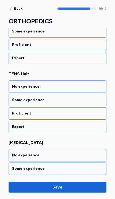
click at [66, 99] on div "Some experience" at bounding box center [57, 99] width 91 height 5
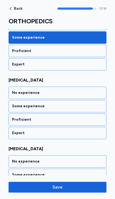
scroll to position [1221, 0]
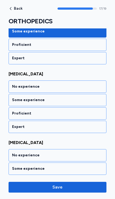
click at [71, 91] on div "No experience" at bounding box center [58, 86] width 98 height 12
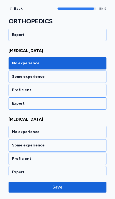
scroll to position [1248, 0]
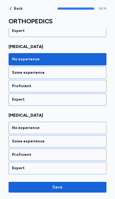
click at [61, 125] on div "No experience" at bounding box center [58, 128] width 98 height 12
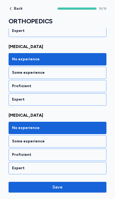
click at [69, 190] on span "Save" at bounding box center [58, 187] width 90 height 6
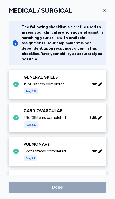
scroll to position [247, 0]
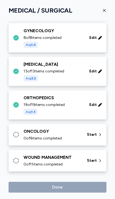
click at [69, 138] on div "0 of 9 items completed" at bounding box center [52, 138] width 57 height 5
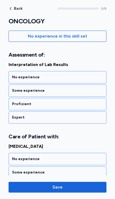
scroll to position [77, 0]
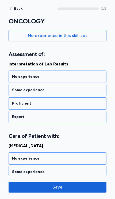
click at [88, 94] on div "Some experience" at bounding box center [58, 90] width 98 height 12
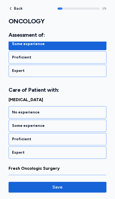
scroll to position [142, 0]
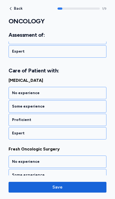
click at [96, 94] on div "No experience" at bounding box center [57, 92] width 91 height 5
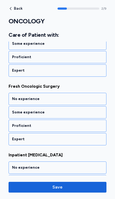
scroll to position [211, 0]
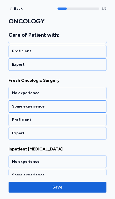
click at [91, 96] on div "No experience" at bounding box center [58, 93] width 98 height 12
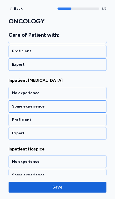
scroll to position [279, 0]
click at [93, 97] on div "No experience" at bounding box center [58, 93] width 98 height 12
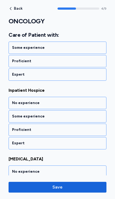
scroll to position [348, 0]
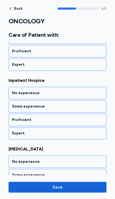
click at [68, 110] on div "Some experience" at bounding box center [58, 106] width 98 height 12
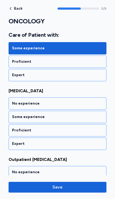
scroll to position [417, 0]
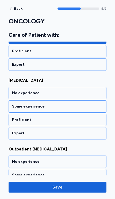
click at [87, 97] on div "No experience" at bounding box center [58, 93] width 98 height 12
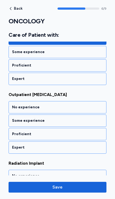
scroll to position [485, 0]
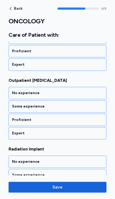
click at [90, 95] on div "No experience" at bounding box center [57, 92] width 91 height 5
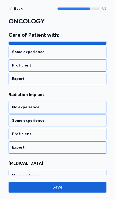
scroll to position [554, 0]
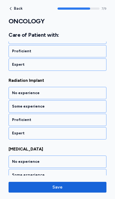
click at [89, 94] on div "No experience" at bounding box center [57, 92] width 91 height 5
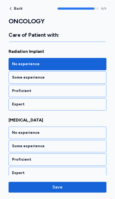
scroll to position [588, 0]
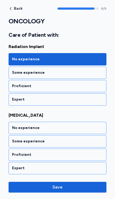
click at [69, 127] on div "No experience" at bounding box center [57, 127] width 91 height 5
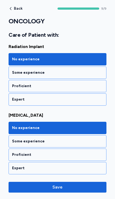
click at [69, 191] on button "Save" at bounding box center [58, 187] width 98 height 11
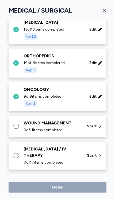
scroll to position [290, 0]
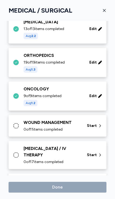
click at [65, 129] on div "0 of 11 items completed" at bounding box center [52, 129] width 57 height 5
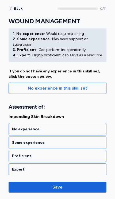
scroll to position [27, 0]
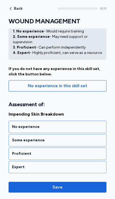
click at [83, 154] on div "Proficient" at bounding box center [57, 153] width 91 height 5
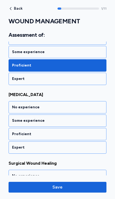
scroll to position [129, 0]
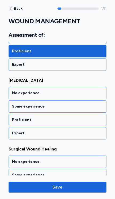
click at [86, 110] on div "Some experience" at bounding box center [58, 106] width 98 height 12
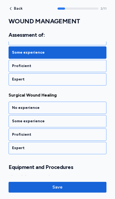
scroll to position [198, 0]
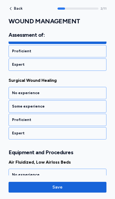
click at [77, 108] on div "Some experience" at bounding box center [57, 106] width 91 height 5
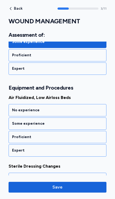
scroll to position [279, 0]
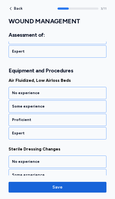
click at [90, 95] on div "No experience" at bounding box center [57, 92] width 91 height 5
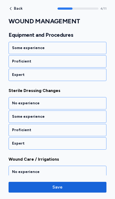
scroll to position [348, 0]
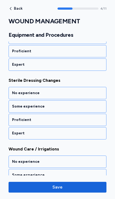
click at [65, 109] on div "Some experience" at bounding box center [58, 106] width 98 height 12
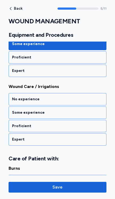
scroll to position [417, 0]
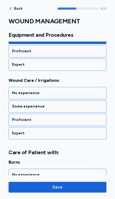
click at [83, 96] on div "No experience" at bounding box center [58, 93] width 98 height 12
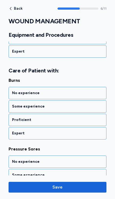
scroll to position [498, 0]
click at [86, 95] on div "No experience" at bounding box center [57, 92] width 91 height 5
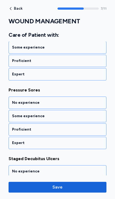
scroll to position [567, 0]
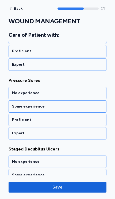
click at [69, 107] on div "Some experience" at bounding box center [57, 106] width 91 height 5
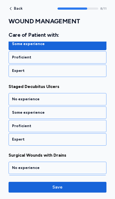
scroll to position [636, 0]
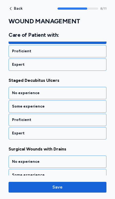
click at [68, 110] on div "Some experience" at bounding box center [58, 106] width 98 height 12
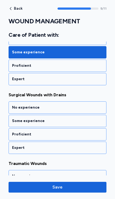
scroll to position [704, 0]
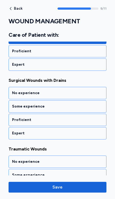
click at [66, 111] on div "Some experience" at bounding box center [58, 106] width 98 height 12
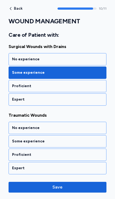
scroll to position [738, 0]
click at [73, 126] on div "No experience" at bounding box center [57, 127] width 91 height 5
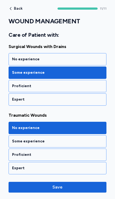
click at [61, 187] on span "Save" at bounding box center [58, 187] width 10 height 6
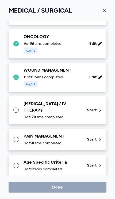
scroll to position [342, 0]
click at [56, 114] on span "0 of 17 items completed" at bounding box center [44, 116] width 40 height 5
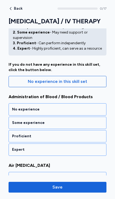
click at [78, 140] on div "Proficient" at bounding box center [58, 136] width 98 height 12
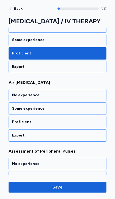
scroll to position [122, 0]
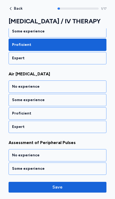
click at [68, 103] on div "Some experience" at bounding box center [58, 100] width 98 height 12
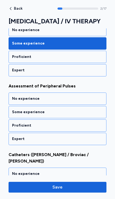
scroll to position [191, 0]
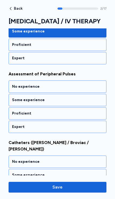
click at [69, 113] on div "Proficient" at bounding box center [57, 113] width 91 height 5
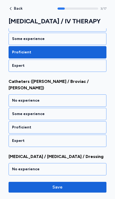
scroll to position [260, 0]
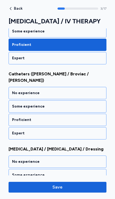
click at [91, 90] on div "No experience" at bounding box center [57, 92] width 91 height 5
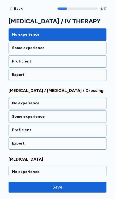
scroll to position [328, 0]
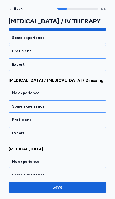
click at [80, 104] on div "Some experience" at bounding box center [58, 106] width 98 height 12
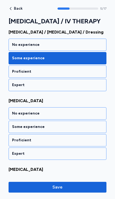
scroll to position [397, 0]
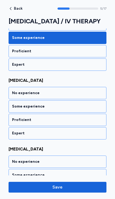
click at [94, 90] on div "No experience" at bounding box center [57, 92] width 91 height 5
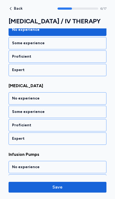
scroll to position [465, 0]
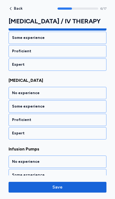
click at [69, 103] on div "Some experience" at bounding box center [58, 106] width 98 height 12
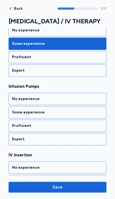
scroll to position [534, 0]
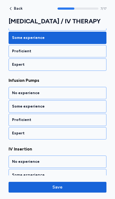
click at [75, 104] on div "Some experience" at bounding box center [57, 106] width 91 height 5
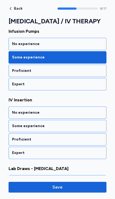
scroll to position [603, 0]
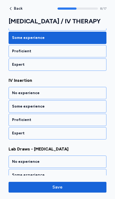
click at [53, 131] on div "Expert" at bounding box center [57, 133] width 91 height 5
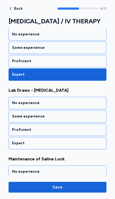
scroll to position [671, 0]
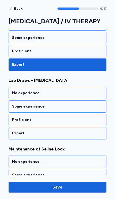
click at [80, 103] on div "Some experience" at bounding box center [58, 106] width 98 height 12
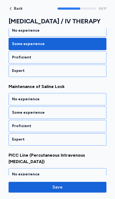
scroll to position [740, 0]
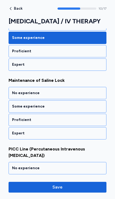
click at [73, 117] on div "Proficient" at bounding box center [57, 119] width 91 height 5
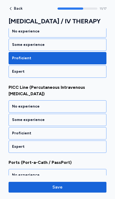
scroll to position [809, 0]
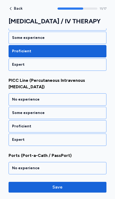
click at [77, 124] on div "Proficient" at bounding box center [57, 126] width 91 height 5
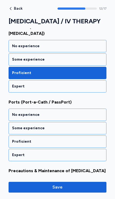
scroll to position [877, 0]
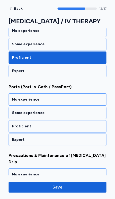
click at [90, 107] on div "Some experience" at bounding box center [58, 113] width 98 height 12
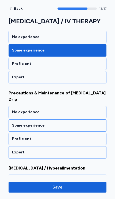
scroll to position [946, 0]
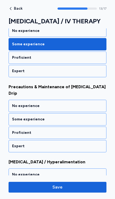
click at [66, 127] on div "Proficient" at bounding box center [58, 133] width 98 height 12
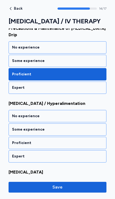
scroll to position [1015, 0]
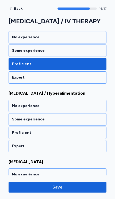
click at [75, 130] on div "Proficient" at bounding box center [57, 132] width 91 height 5
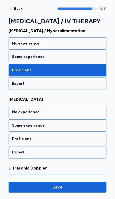
scroll to position [1083, 0]
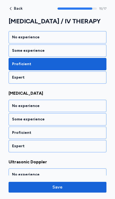
click at [82, 113] on div "Some experience" at bounding box center [58, 119] width 98 height 12
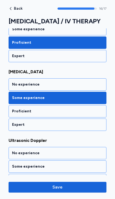
scroll to position [1111, 0]
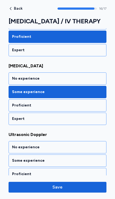
click at [64, 171] on div "Proficient" at bounding box center [57, 173] width 91 height 5
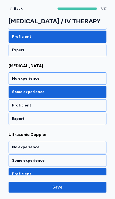
click at [65, 191] on button "Save" at bounding box center [58, 187] width 98 height 11
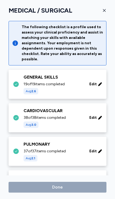
scroll to position [342, 0]
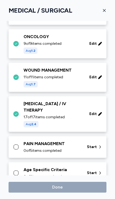
click at [71, 148] on div "0 of 5 items completed" at bounding box center [52, 150] width 57 height 5
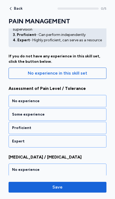
click at [84, 132] on div "Proficient" at bounding box center [58, 128] width 98 height 12
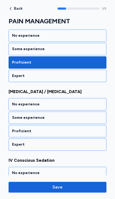
scroll to position [122, 0]
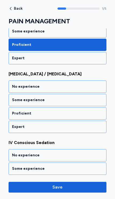
click at [93, 103] on div "Some experience" at bounding box center [58, 100] width 98 height 12
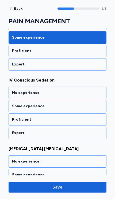
scroll to position [191, 0]
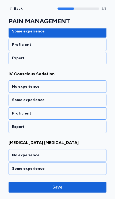
click at [95, 90] on div "No experience" at bounding box center [58, 86] width 98 height 12
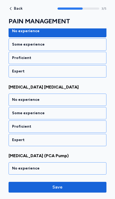
scroll to position [260, 0]
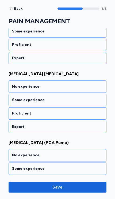
click at [66, 112] on div "Proficient" at bounding box center [57, 113] width 91 height 5
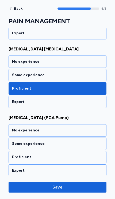
scroll to position [287, 0]
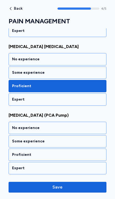
click at [71, 153] on div "Proficient" at bounding box center [57, 154] width 91 height 5
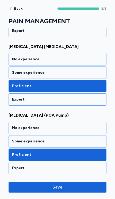
click at [66, 191] on button "Save" at bounding box center [58, 187] width 98 height 11
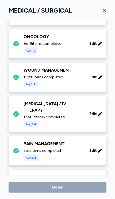
scroll to position [357, 0]
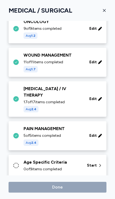
click at [65, 166] on div "Age Specific Criteria 0 of 9 items completed Start" at bounding box center [58, 166] width 98 height 22
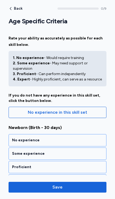
click at [84, 142] on div "No experience" at bounding box center [57, 140] width 91 height 5
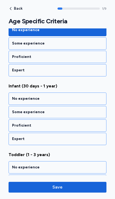
scroll to position [122, 0]
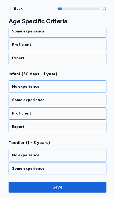
click at [97, 90] on div "No experience" at bounding box center [58, 86] width 98 height 12
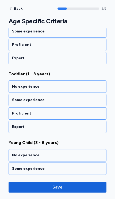
click at [92, 88] on div "No experience" at bounding box center [57, 86] width 91 height 5
click at [90, 88] on div "No experience" at bounding box center [57, 86] width 91 height 5
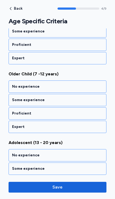
click at [90, 88] on div "No experience" at bounding box center [57, 86] width 91 height 5
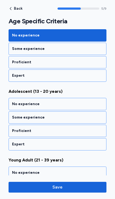
scroll to position [397, 0]
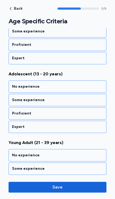
click at [88, 88] on div "No experience" at bounding box center [57, 86] width 91 height 5
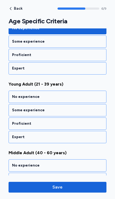
scroll to position [465, 0]
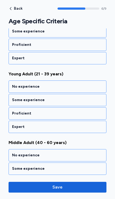
click at [68, 116] on div "Proficient" at bounding box center [58, 113] width 98 height 12
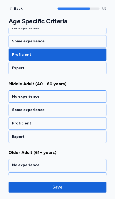
scroll to position [534, 0]
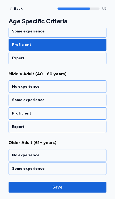
click at [71, 115] on div "Proficient" at bounding box center [57, 113] width 91 height 5
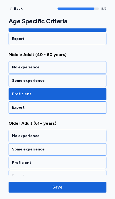
scroll to position [561, 0]
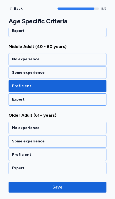
click at [51, 157] on div "Proficient" at bounding box center [57, 154] width 91 height 5
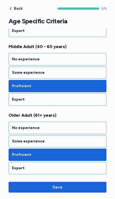
click at [69, 191] on button "Save" at bounding box center [58, 187] width 98 height 11
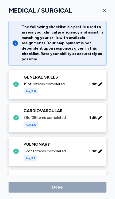
scroll to position [357, 0]
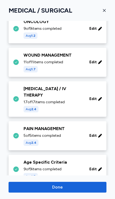
click at [68, 190] on button "Done" at bounding box center [58, 187] width 98 height 11
